Goal: Transaction & Acquisition: Purchase product/service

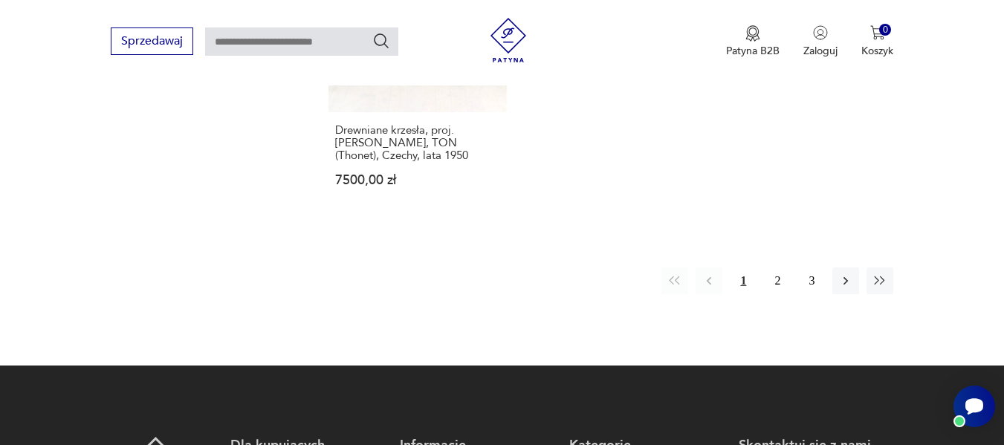
scroll to position [2007, 0]
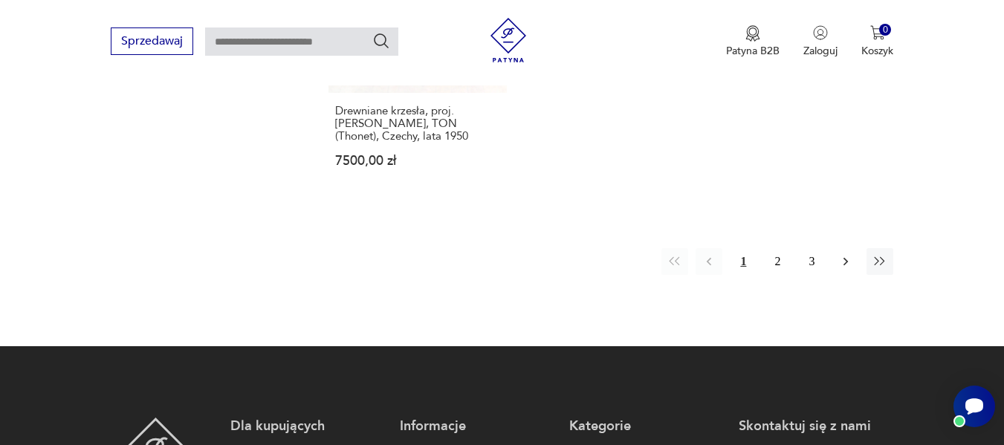
click at [844, 254] on icon "button" at bounding box center [845, 261] width 15 height 15
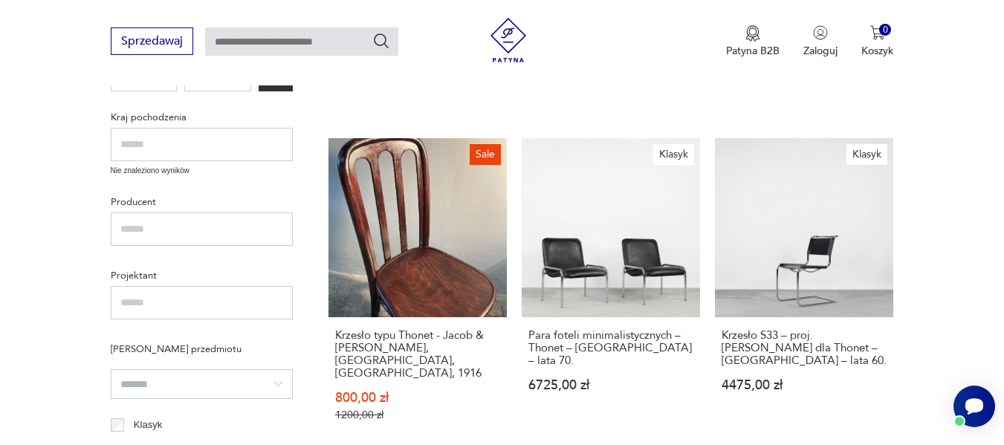
scroll to position [511, 0]
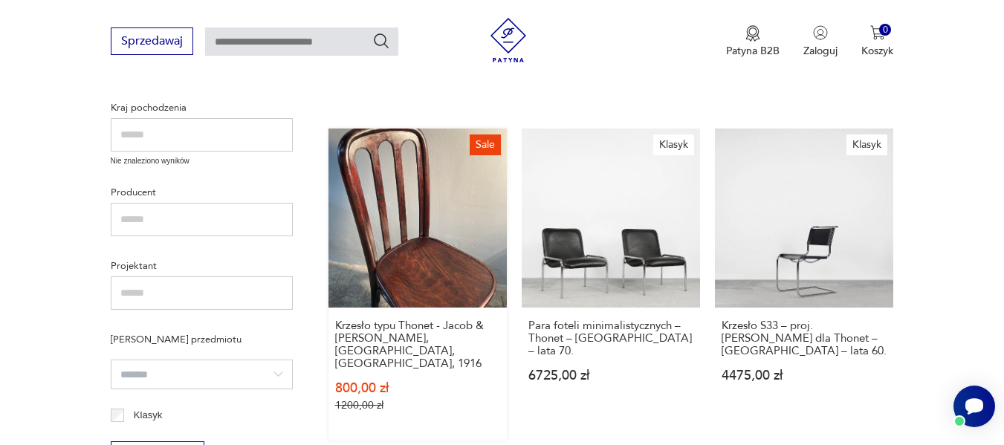
click at [452, 259] on link "Sale Krzesło typu Thonet - Jacob & [PERSON_NAME], [GEOGRAPHIC_DATA], [GEOGRAPHI…" at bounding box center [417, 284] width 178 height 311
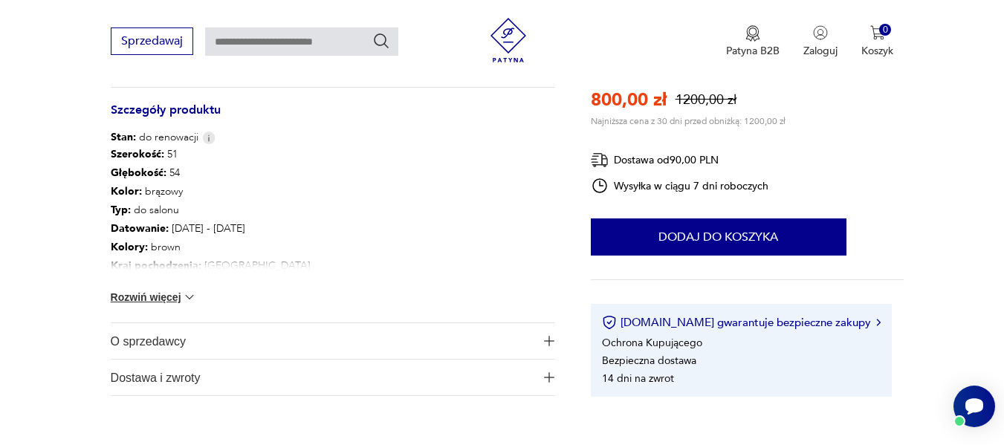
scroll to position [822, 0]
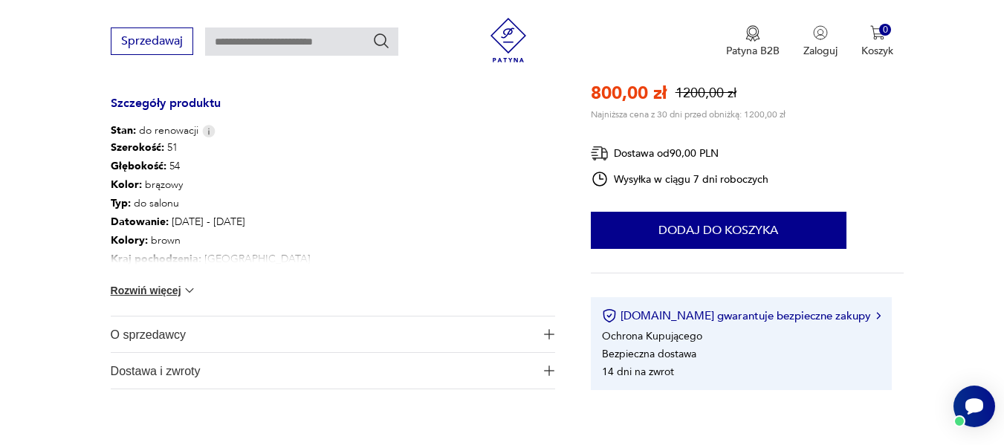
click at [162, 323] on span "O sprzedawcy" at bounding box center [323, 334] width 424 height 36
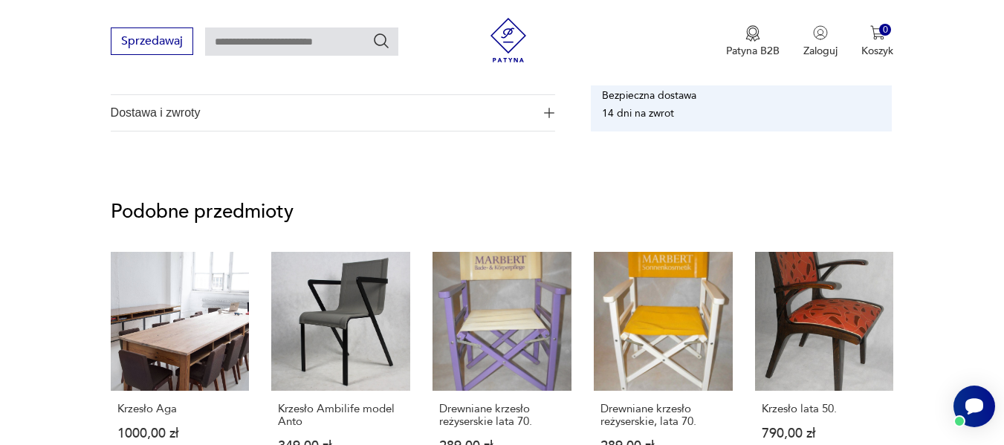
scroll to position [1228, 0]
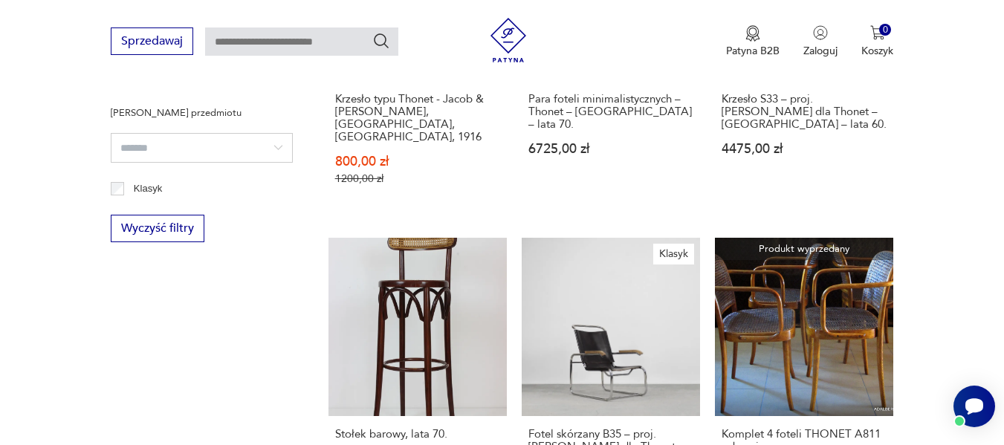
scroll to position [797, 0]
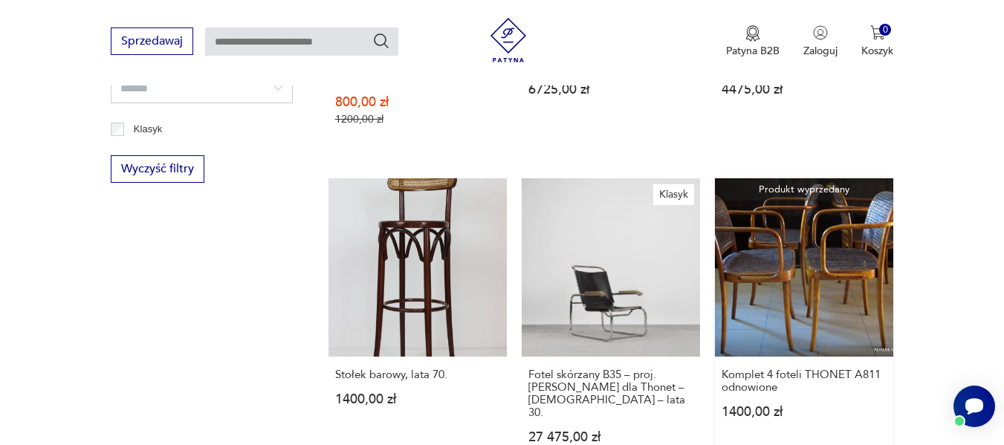
click at [770, 245] on link "Produkt wyprzedany Komplet 4 foteli THONET A811 odnowione 1400,00 zł" at bounding box center [804, 325] width 178 height 294
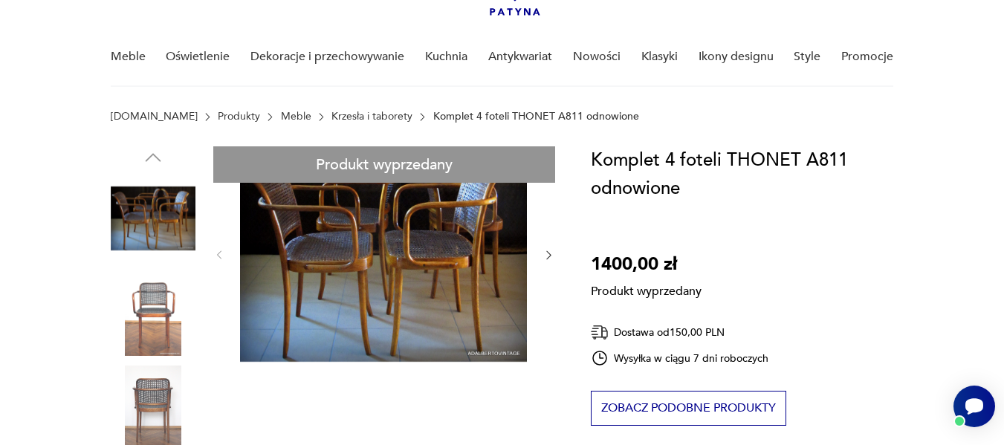
scroll to position [109, 0]
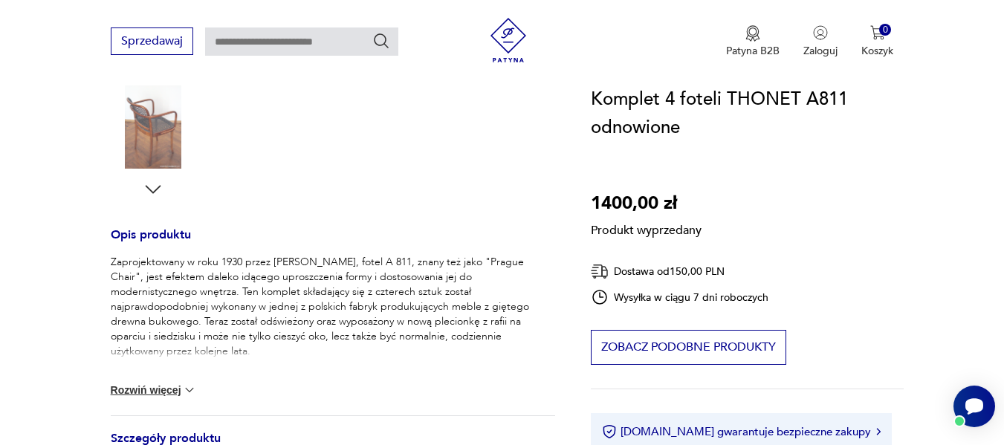
scroll to position [466, 0]
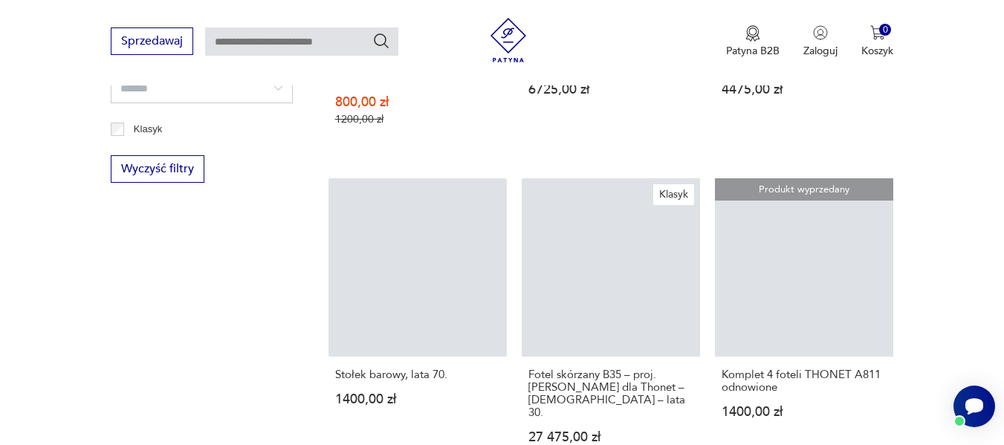
scroll to position [2007, 0]
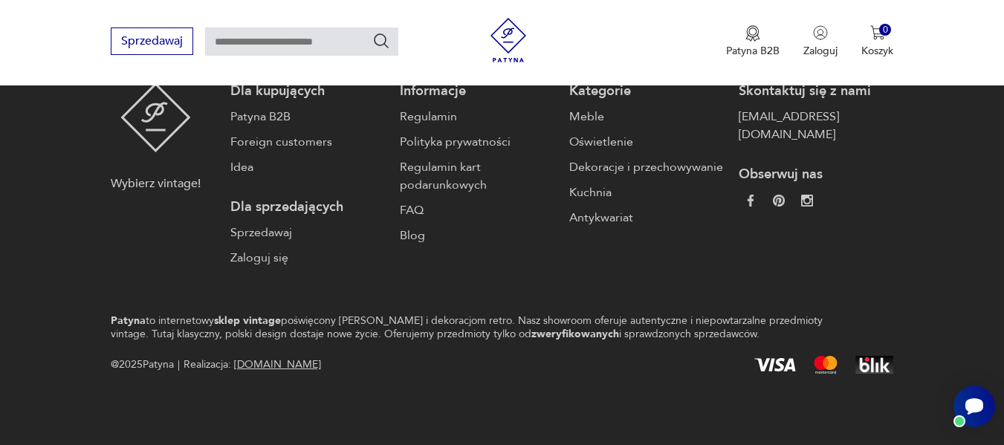
scroll to position [2040, 0]
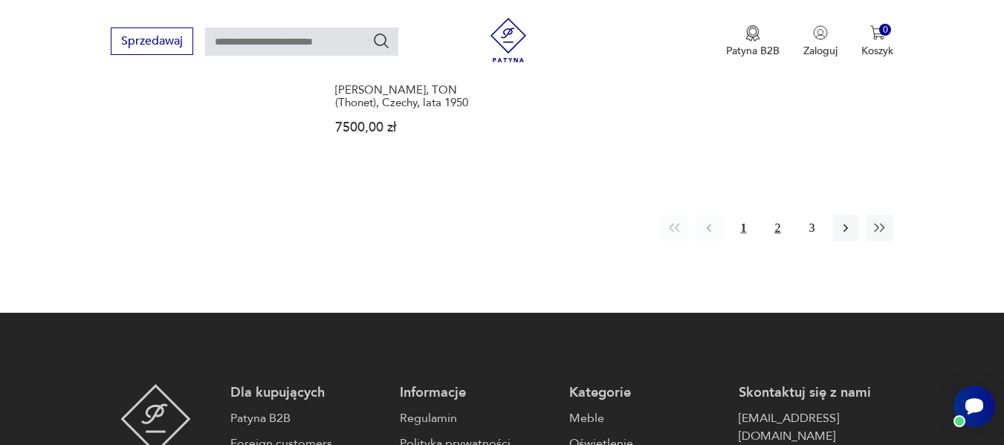
click at [778, 215] on button "2" at bounding box center [777, 228] width 27 height 27
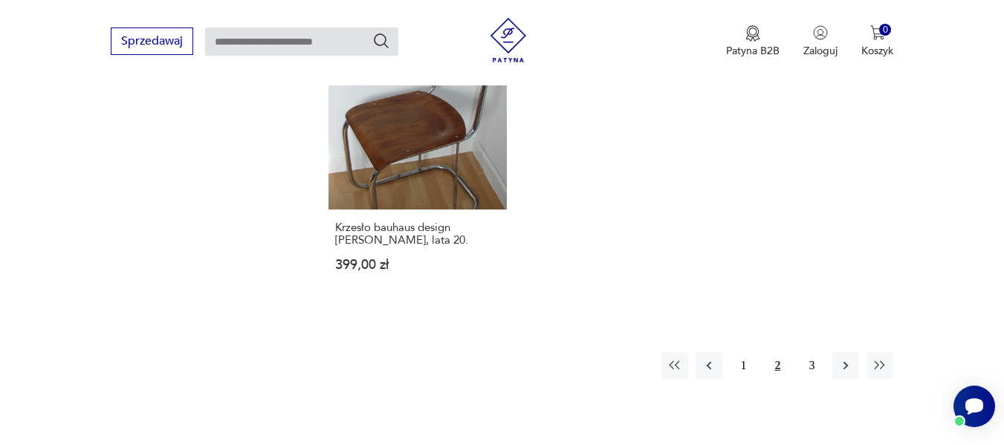
scroll to position [1918, 0]
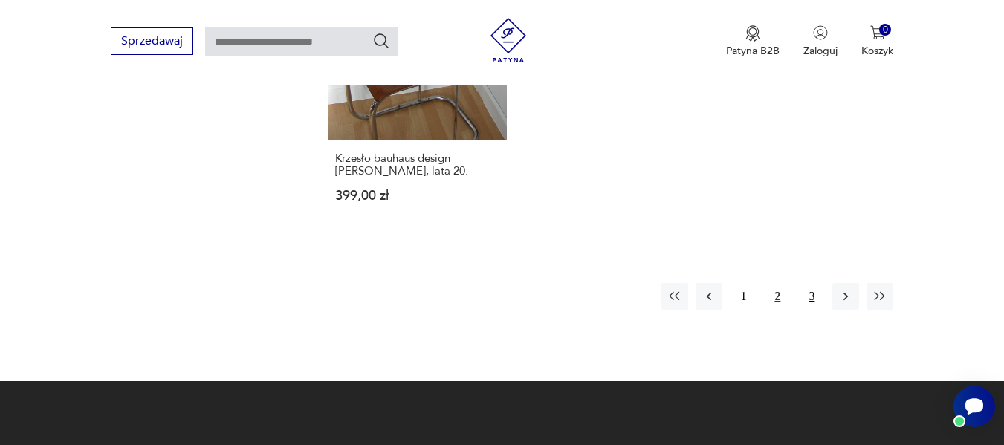
click at [808, 283] on button "3" at bounding box center [811, 296] width 27 height 27
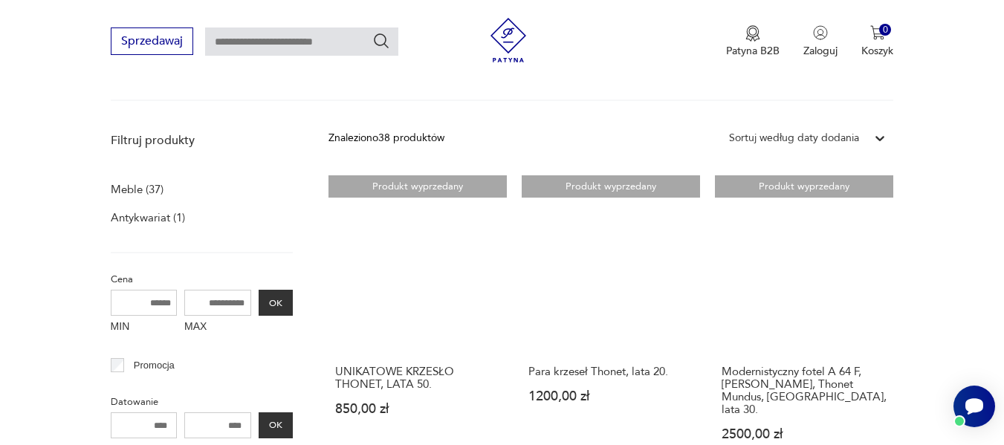
scroll to position [175, 0]
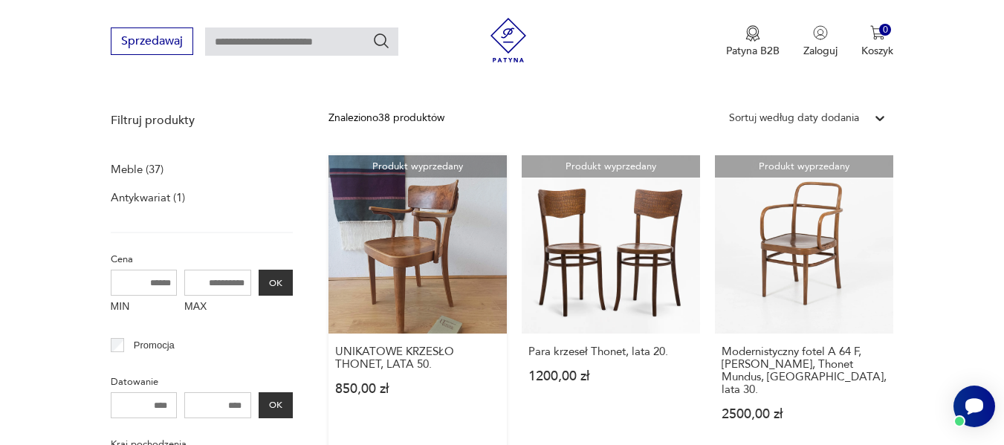
click at [418, 249] on link "Produkt wyprzedany UNIKATOWE KRZESŁO THONET, LATA 50. 850,00 zł" at bounding box center [417, 302] width 178 height 294
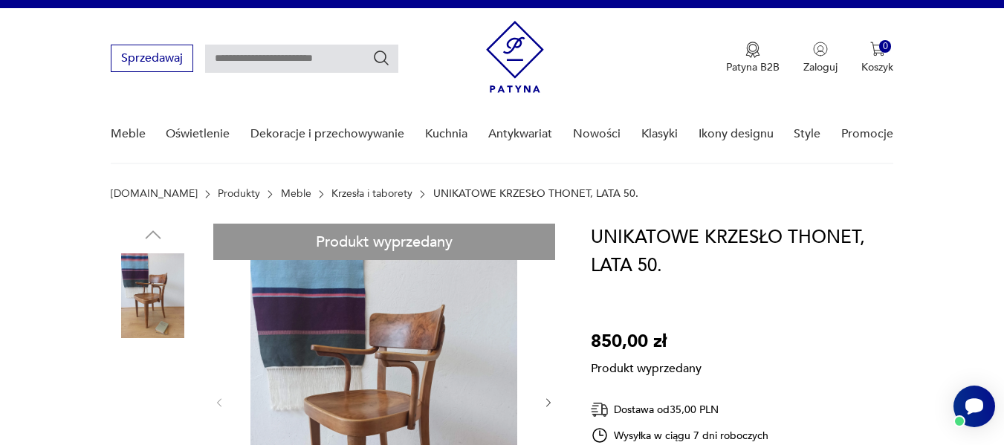
scroll to position [89, 0]
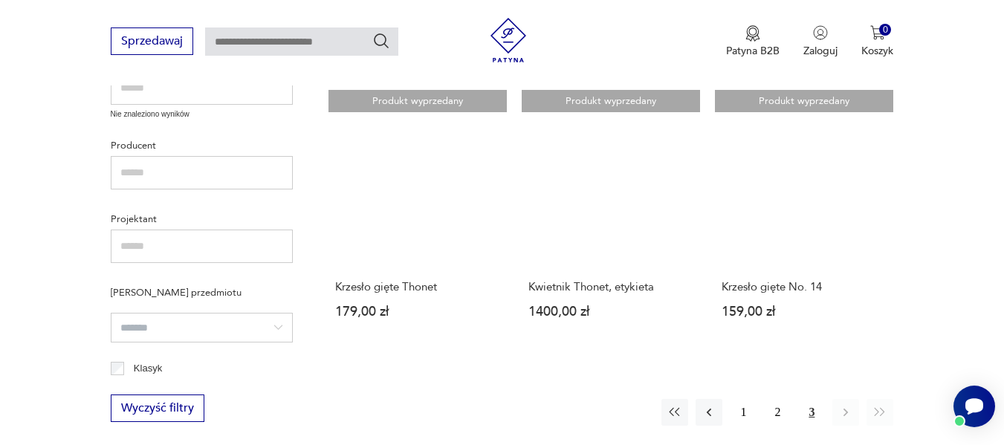
scroll to position [571, 0]
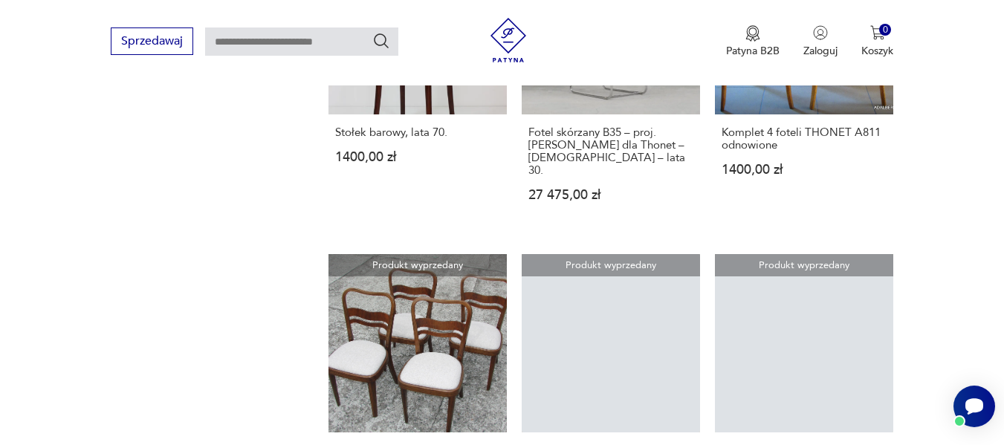
scroll to position [56, 0]
